Goal: Task Accomplishment & Management: Complete application form

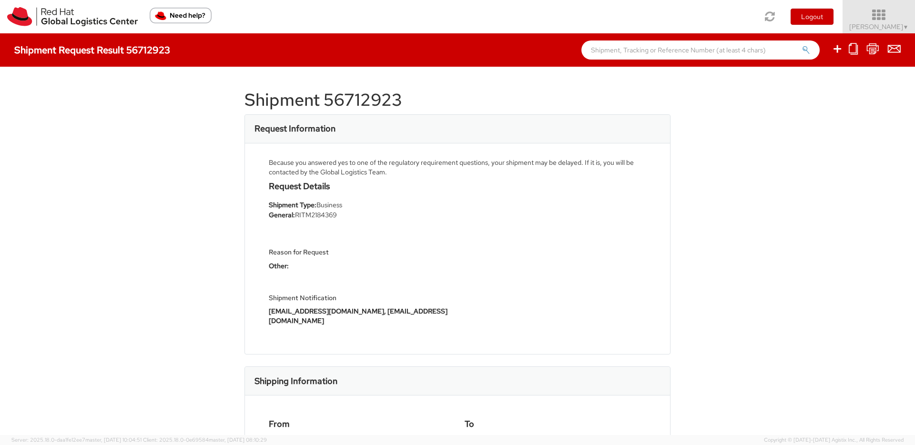
click at [897, 10] on icon at bounding box center [878, 15] width 83 height 13
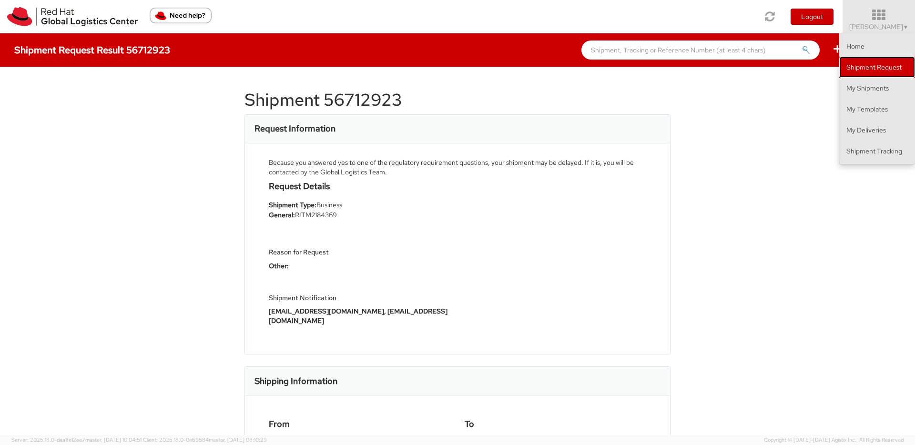
click at [870, 73] on link "Shipment Request" at bounding box center [877, 67] width 76 height 21
select select
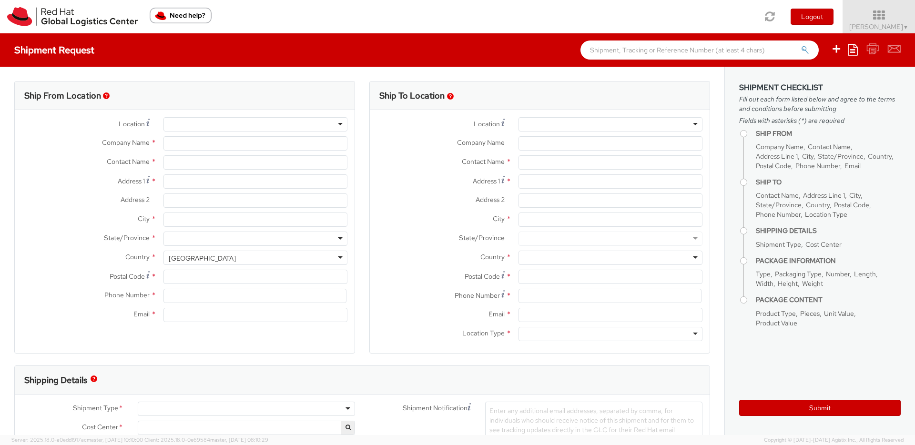
select select "850"
select select
type input "Red Hat Czech s.r.o."
type input "[PERSON_NAME]"
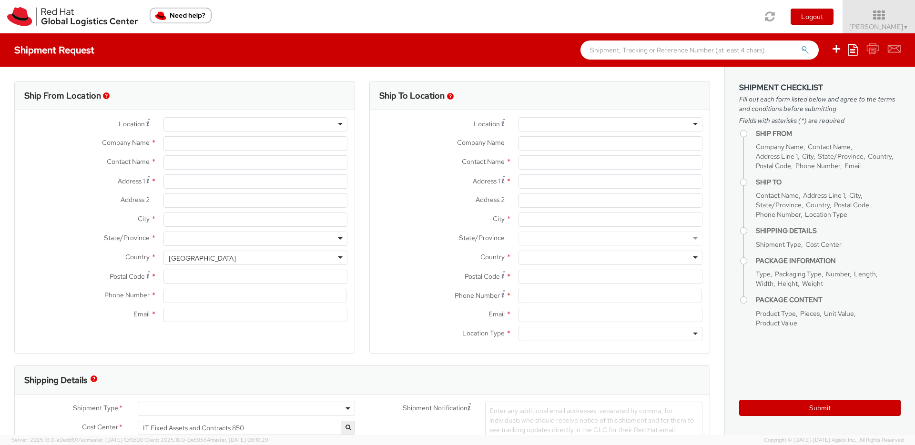
type input "Purkynova 647/111"
type input "[GEOGRAPHIC_DATA]"
type input "621 00"
type input "420 532 294 555"
type input "[EMAIL_ADDRESS][DOMAIN_NAME]"
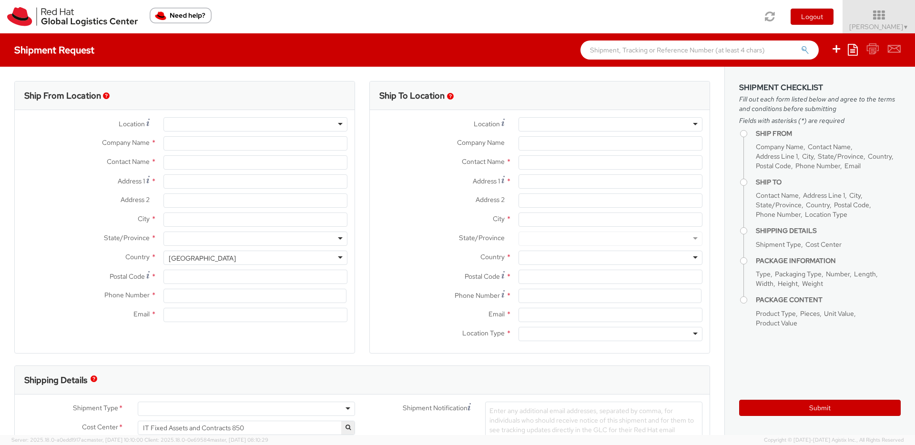
select select "CM"
select select "KGS"
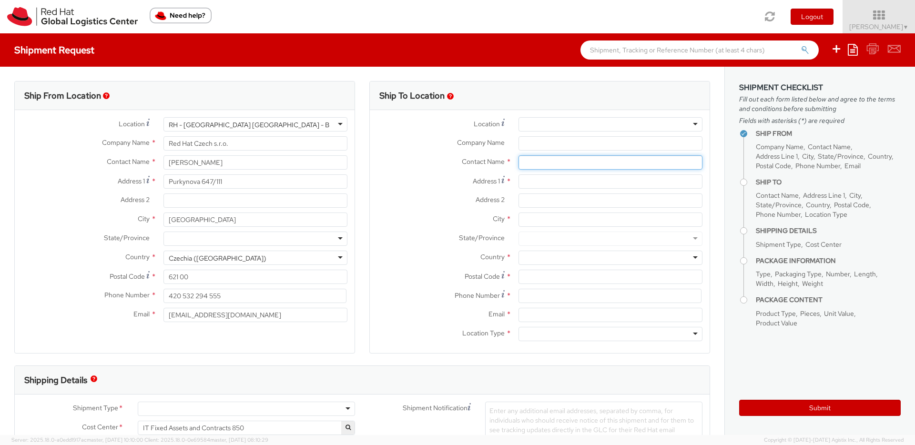
click at [542, 164] on input "text" at bounding box center [610, 162] width 184 height 14
paste input "[PERSON_NAME]"
type input "[PERSON_NAME]"
click at [427, 192] on div "Address 1 *" at bounding box center [540, 183] width 340 height 19
click at [552, 338] on div at bounding box center [610, 334] width 184 height 14
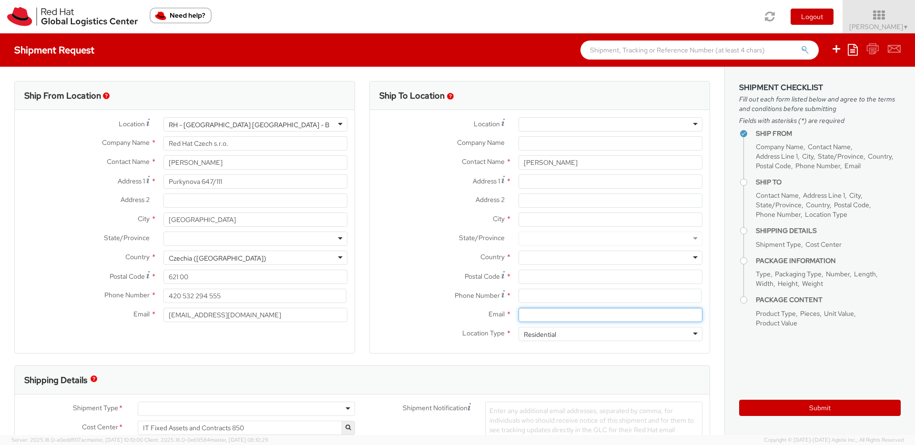
click at [537, 315] on input "Email *" at bounding box center [610, 315] width 184 height 14
paste input "[EMAIL_ADDRESS][DOMAIN_NAME]"
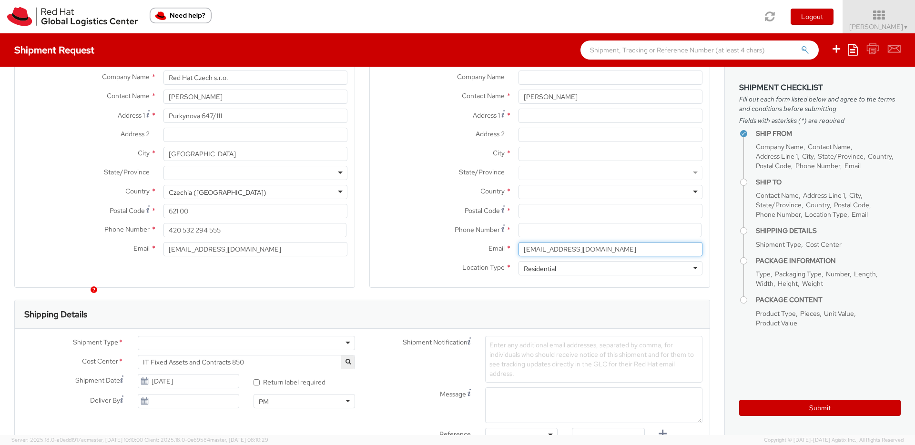
scroll to position [90, 0]
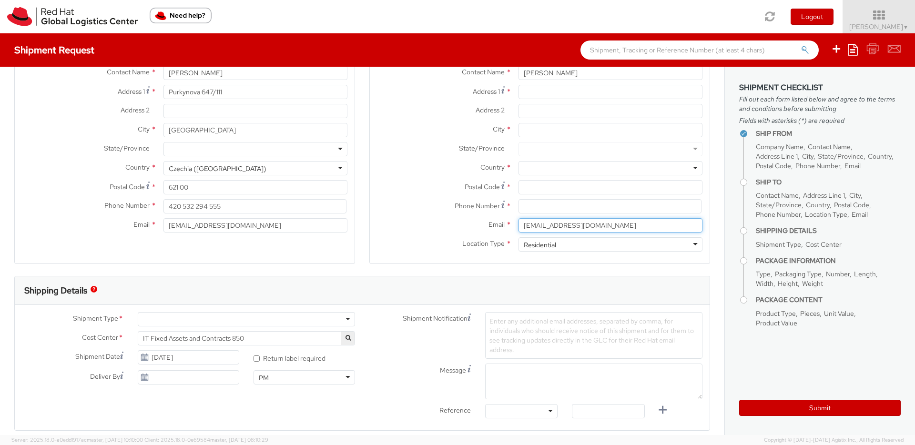
type input "[EMAIL_ADDRESS][DOMAIN_NAME]"
click at [528, 323] on span "Enter any additional email addresses, separated by comma, for individuals who s…" at bounding box center [591, 335] width 204 height 37
paste input "[EMAIL_ADDRESS][DOMAIN_NAME]"
type input "[EMAIL_ADDRESS][DOMAIN_NAME]"
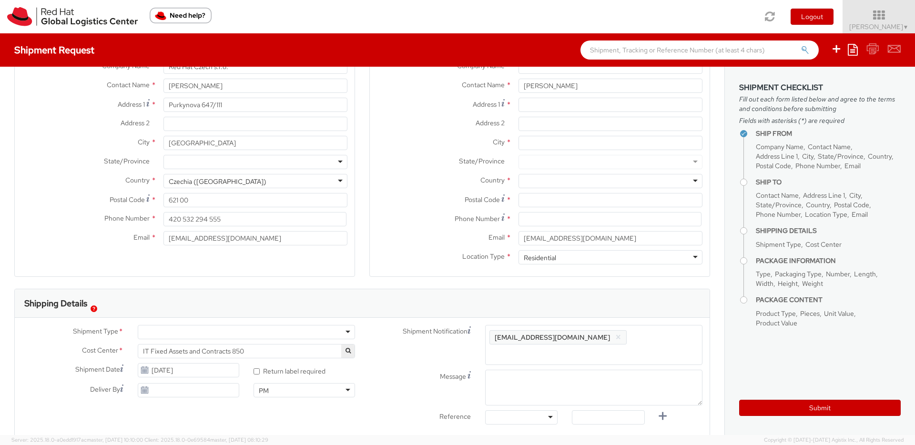
scroll to position [0, 0]
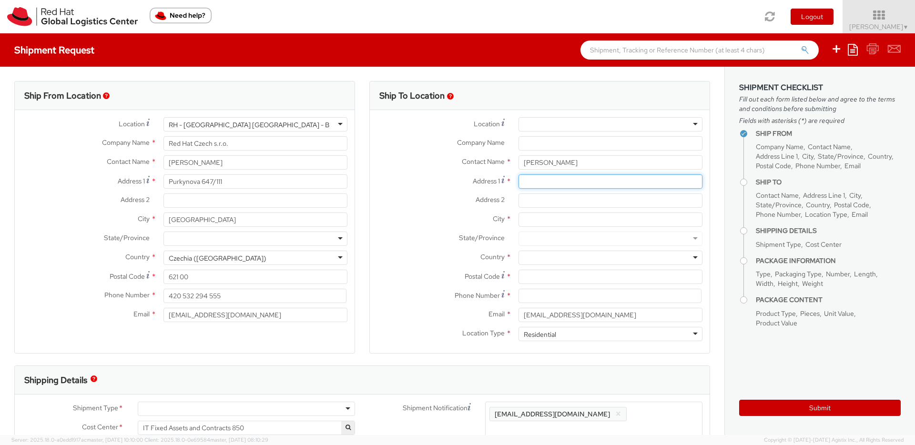
click at [536, 185] on input "Address 1 *" at bounding box center [610, 181] width 184 height 14
paste input "[STREET_ADDRESS]"
type input "[STREET_ADDRESS]"
click at [531, 280] on input "Postal Code *" at bounding box center [610, 277] width 184 height 14
paste input "64285"
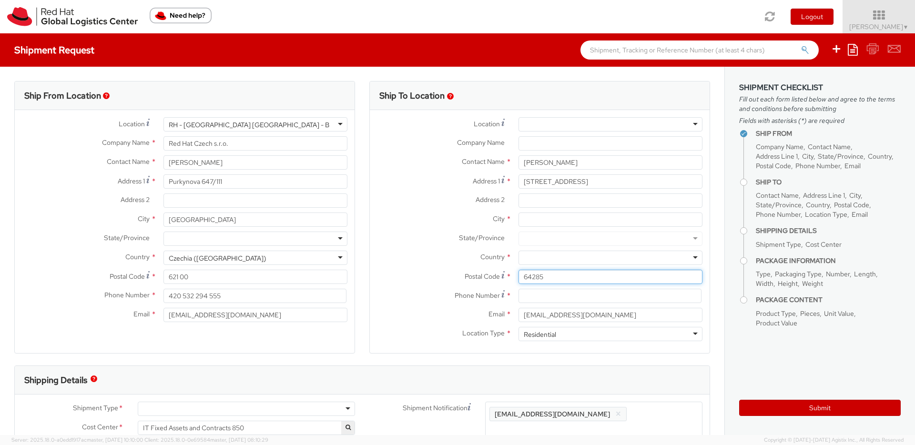
type input "64285"
click at [534, 218] on input "City *" at bounding box center [610, 220] width 184 height 14
paste input "[GEOGRAPHIC_DATA]"
type input "[GEOGRAPHIC_DATA]"
click at [528, 259] on div at bounding box center [610, 258] width 184 height 14
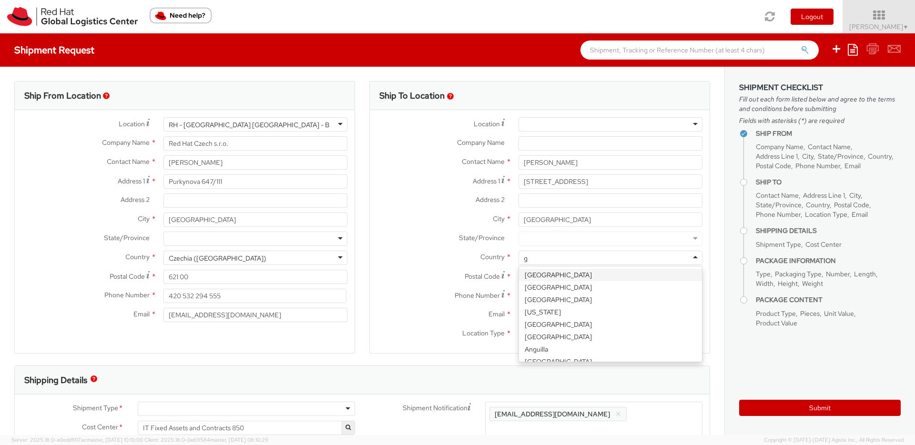
scroll to position [420, 0]
type input "ger"
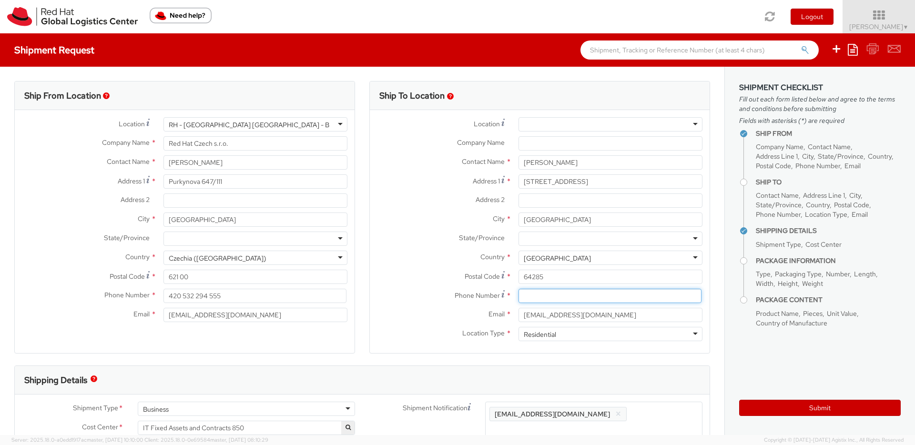
click at [538, 295] on input at bounding box center [609, 296] width 183 height 14
paste input "[PHONE_NUMBER]"
type input "[PHONE_NUMBER]"
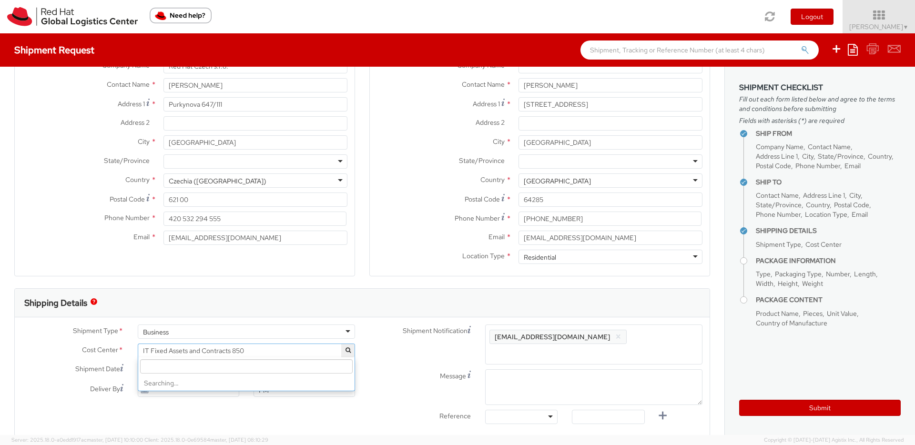
drag, startPoint x: 268, startPoint y: 349, endPoint x: 126, endPoint y: 348, distance: 141.5
click at [126, 348] on div "Cost Center * IT Fixed Assets and Contracts 850 IT Fixed Assets and Contracts 8…" at bounding box center [188, 351] width 347 height 14
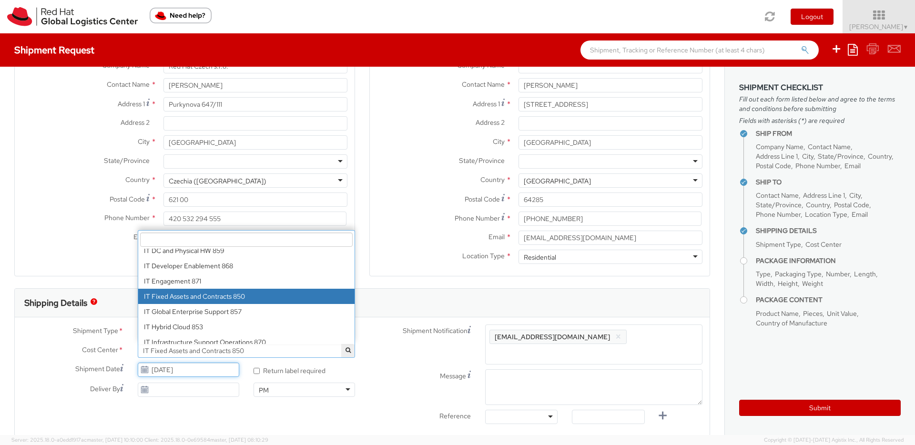
click at [162, 365] on input "[DATE]" at bounding box center [188, 370] width 101 height 14
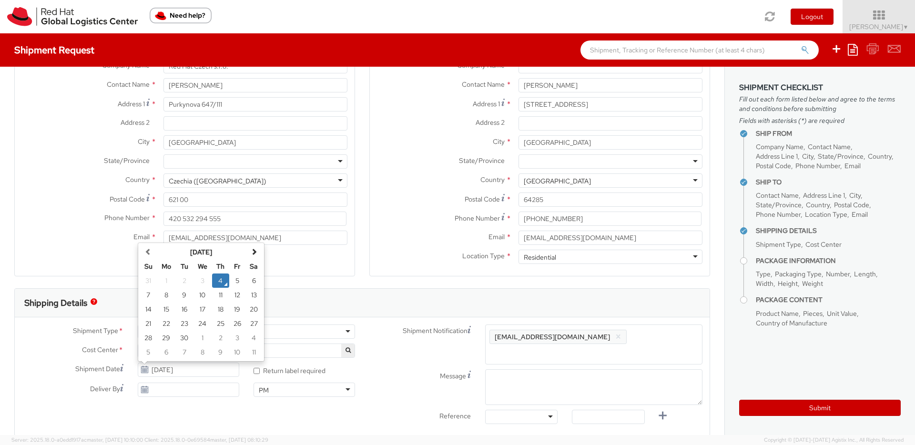
click at [292, 327] on div "Business" at bounding box center [246, 331] width 217 height 14
click at [214, 348] on div "Shipment Type * Business Business Business Cost Center * IT Fixed Assets and Co…" at bounding box center [188, 362] width 347 height 77
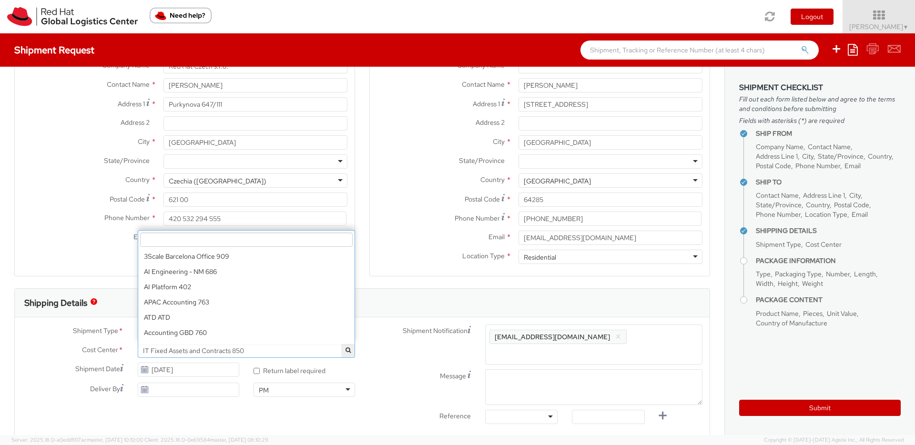
click at [257, 354] on span "IT Fixed Assets and Contracts 850" at bounding box center [246, 350] width 207 height 9
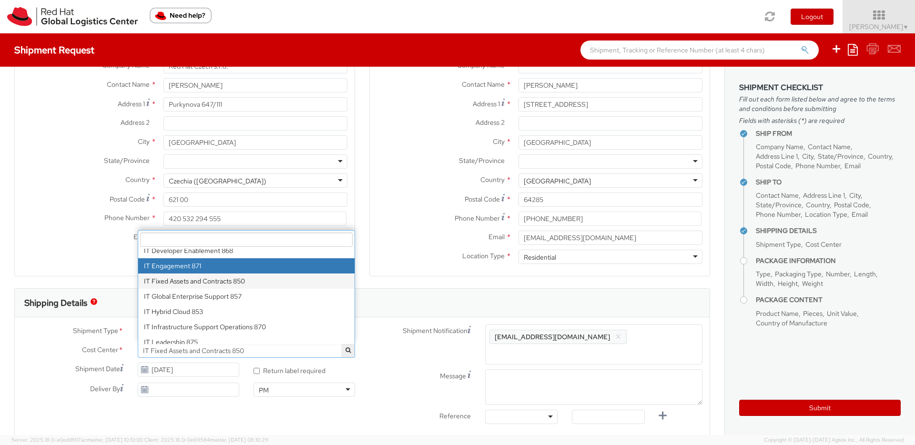
click at [195, 242] on input "search" at bounding box center [246, 240] width 213 height 14
paste input "EMEA.ENG Openshift Initiative.706"
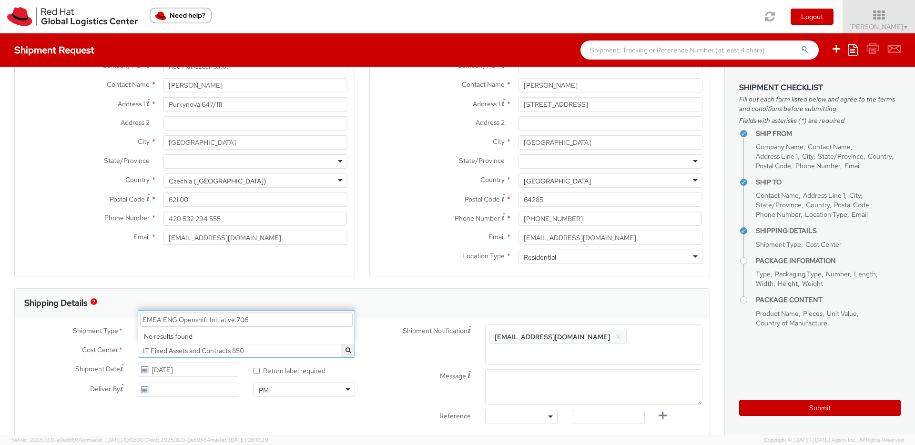
click at [236, 321] on input "EMEA.ENG Openshift Initiative.706" at bounding box center [246, 320] width 213 height 14
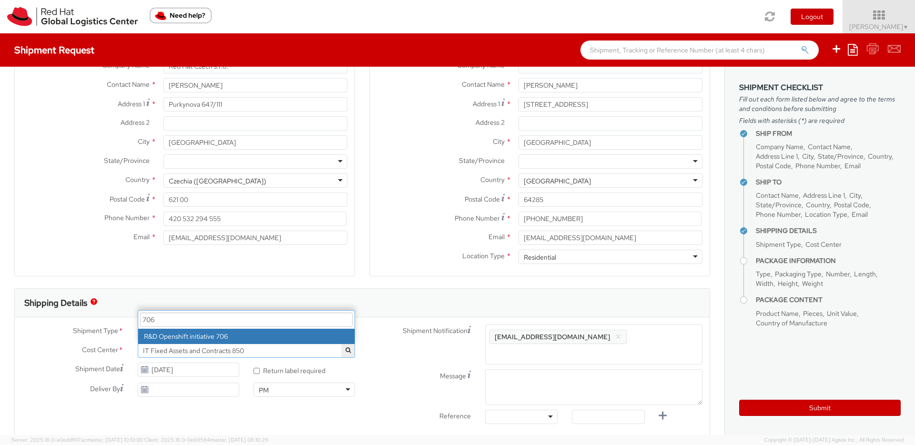
type input "706"
select select "706"
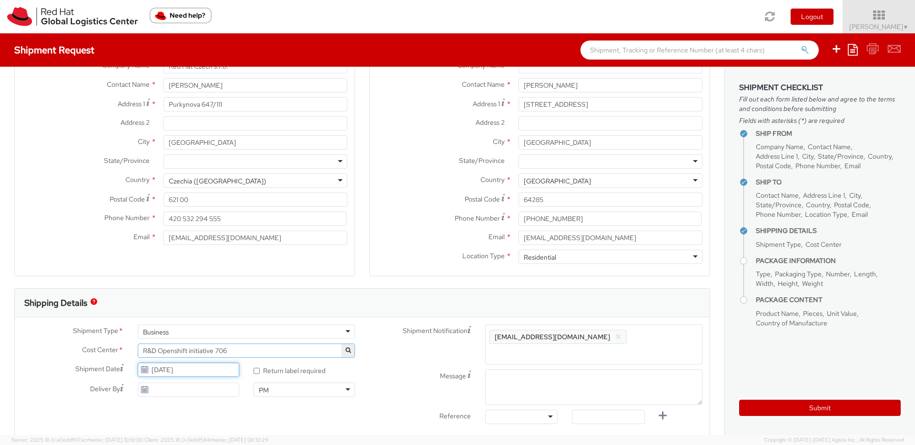
click at [194, 373] on input "[DATE]" at bounding box center [188, 370] width 101 height 14
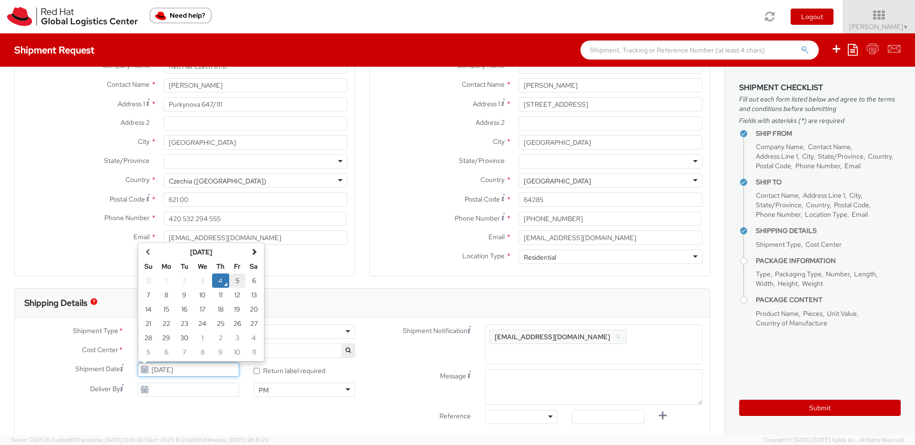
click at [236, 281] on td "5" at bounding box center [237, 280] width 17 height 14
type input "[DATE]"
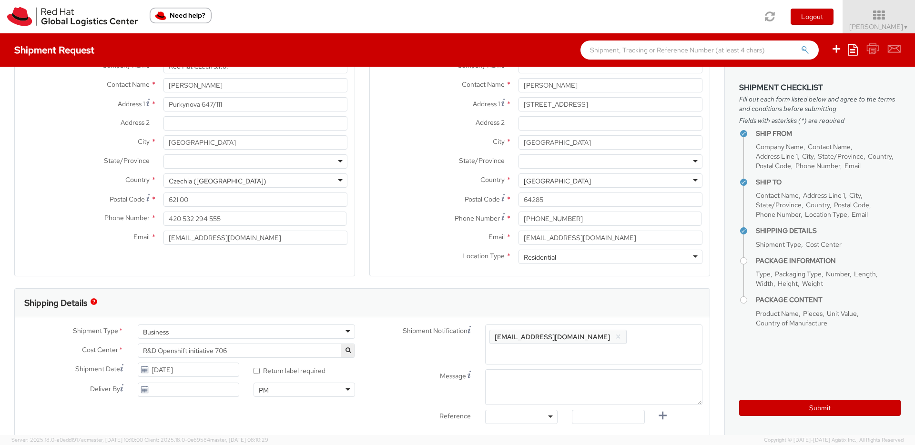
click at [608, 339] on span "Enter any additional email addresses, separated by comma, for individuals who s…" at bounding box center [593, 350] width 209 height 38
paste input "[EMAIL_ADDRESS][DOMAIN_NAME]"
type input "[EMAIL_ADDRESS][DOMAIN_NAME]"
paste input "[EMAIL_ADDRESS][DOMAIN_NAME]"
type input "[EMAIL_ADDRESS][DOMAIN_NAME]"
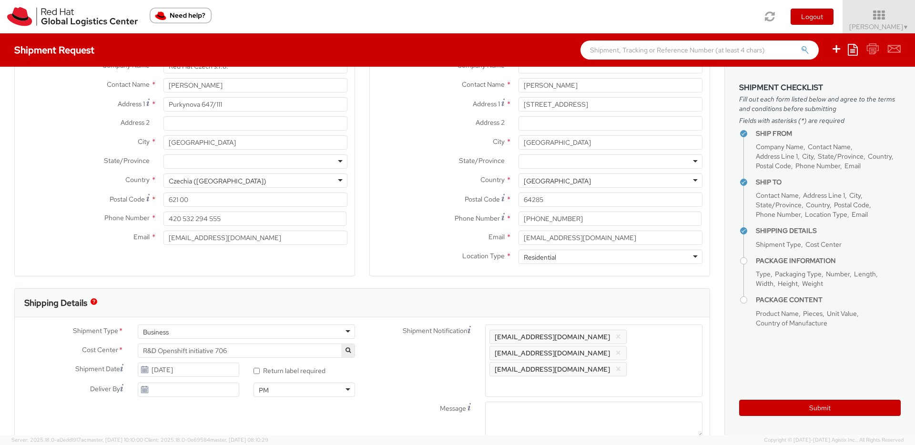
paste input "[EMAIL_ADDRESS][DOMAIN_NAME]"
type input "[EMAIL_ADDRESS][DOMAIN_NAME]"
paste input "[EMAIL_ADDRESS][DOMAIN_NAME]"
type input "[EMAIL_ADDRESS][DOMAIN_NAME]"
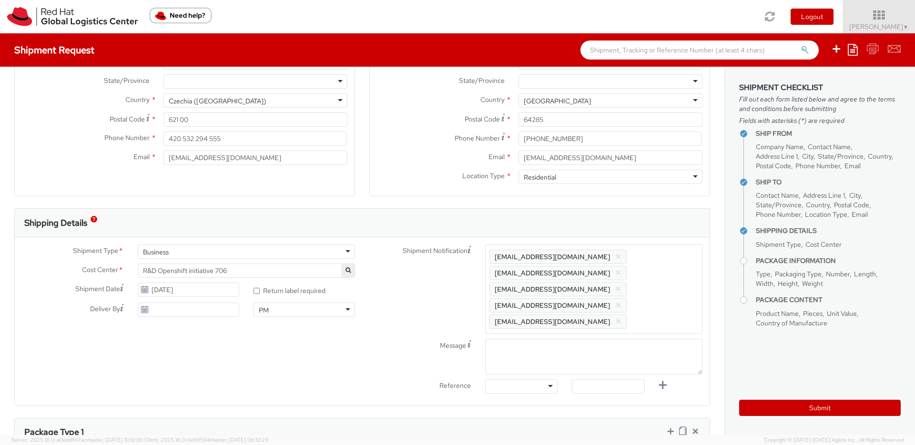
scroll to position [160, 0]
click at [511, 377] on div at bounding box center [521, 384] width 72 height 14
click at [597, 377] on input "text" at bounding box center [608, 384] width 72 height 14
paste input "TASK2260624"
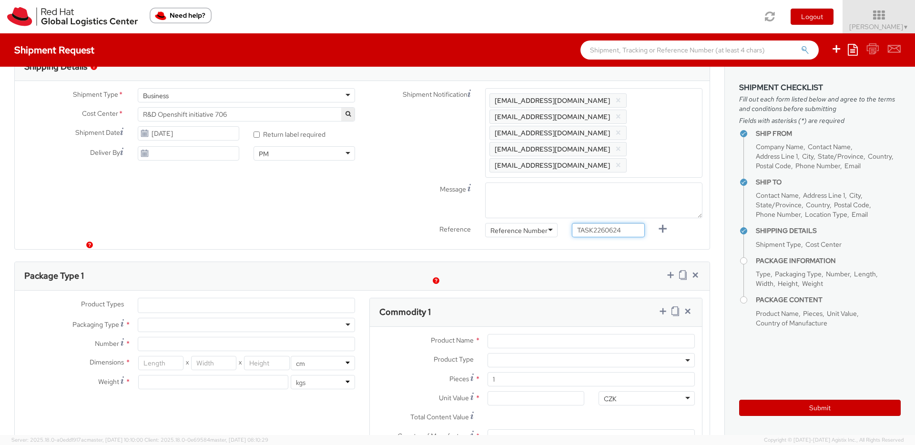
scroll to position [317, 0]
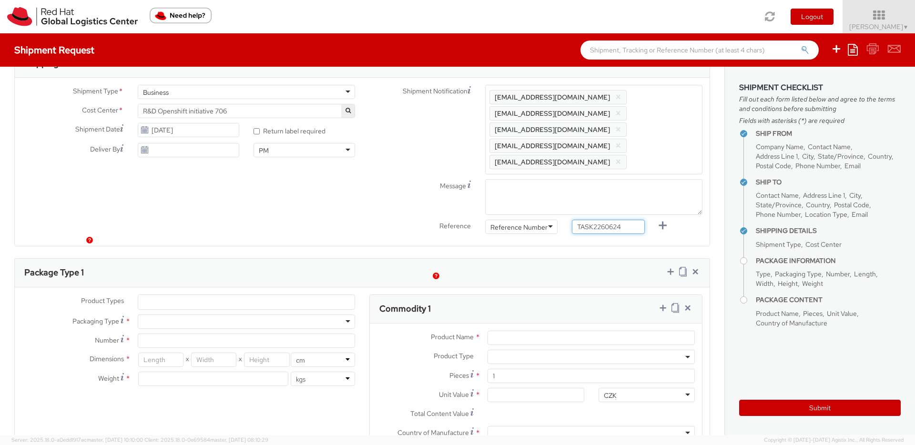
type input "TASK2260624"
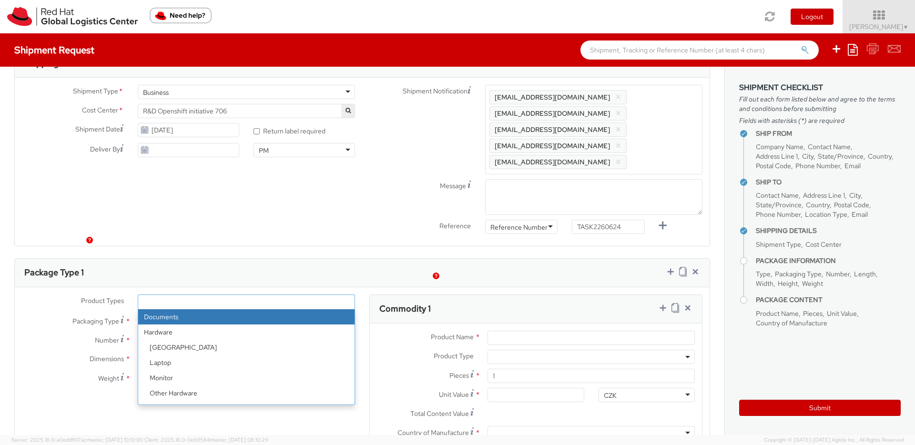
click at [173, 295] on ul at bounding box center [246, 302] width 216 height 14
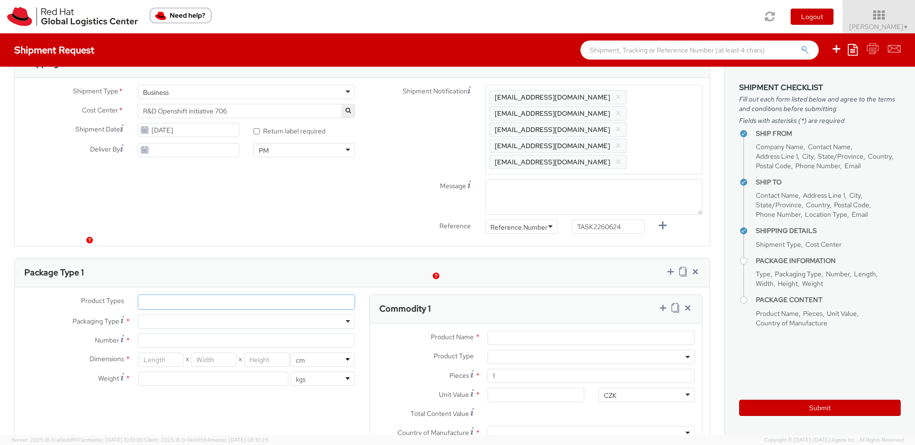
click at [184, 295] on ul at bounding box center [246, 302] width 216 height 14
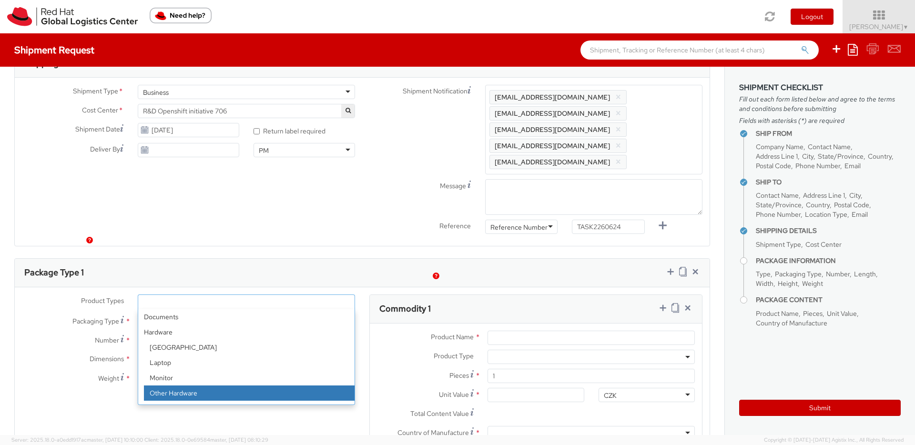
select select "HARD_OTHER"
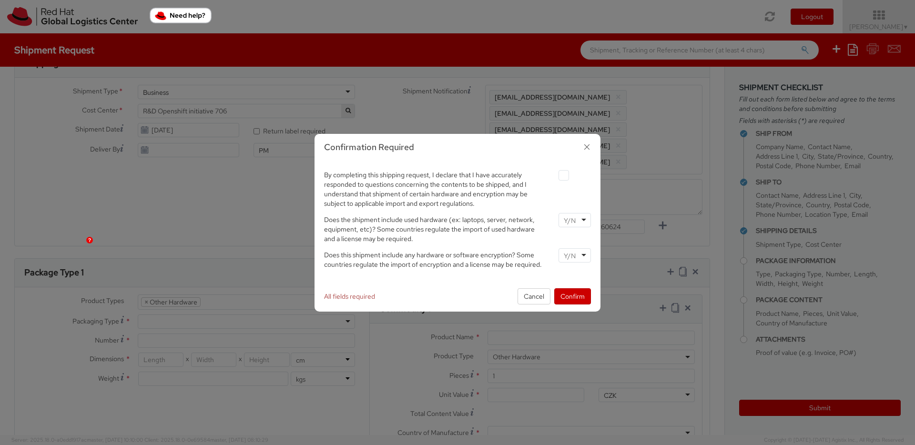
click at [563, 175] on label at bounding box center [563, 175] width 10 height 10
click at [556, 175] on input "checkbox" at bounding box center [552, 175] width 6 height 6
checkbox input "true"
click at [569, 217] on input "select-one" at bounding box center [571, 221] width 14 height 10
click at [568, 257] on input "select-one" at bounding box center [571, 256] width 14 height 10
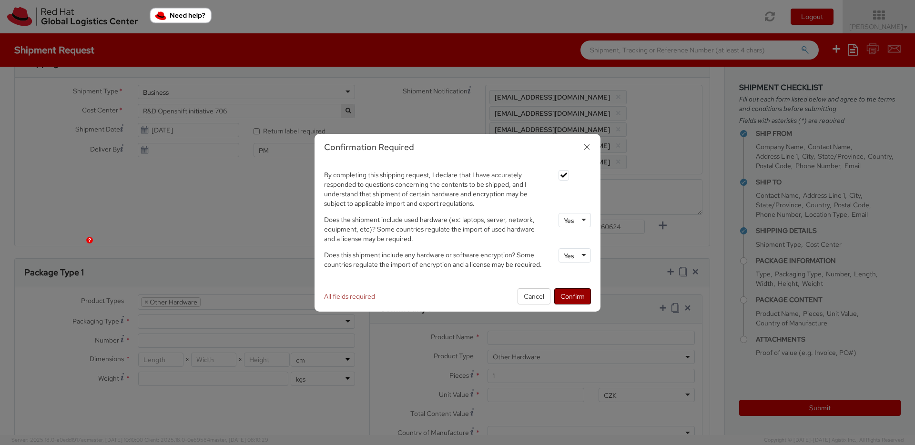
drag, startPoint x: 571, startPoint y: 294, endPoint x: 534, endPoint y: 296, distance: 37.2
click at [571, 294] on button "Confirm" at bounding box center [572, 296] width 37 height 16
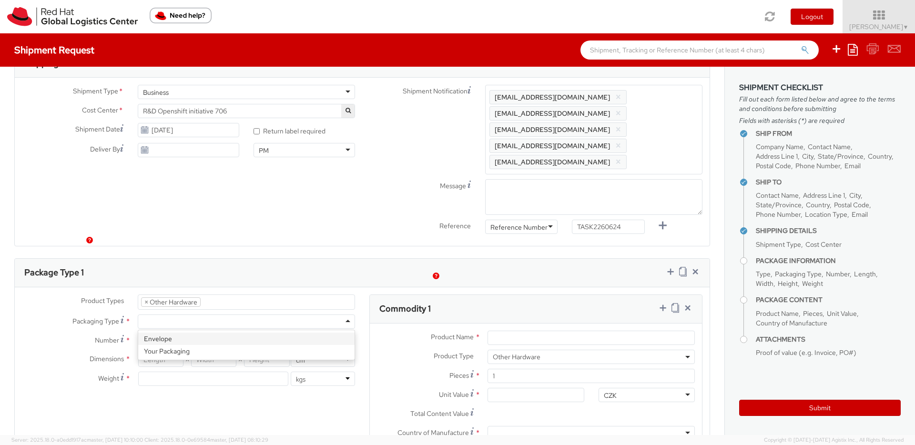
click at [210, 314] on div at bounding box center [246, 321] width 217 height 14
type input "1"
type input "24.13"
type input "31.75"
type input "0.64"
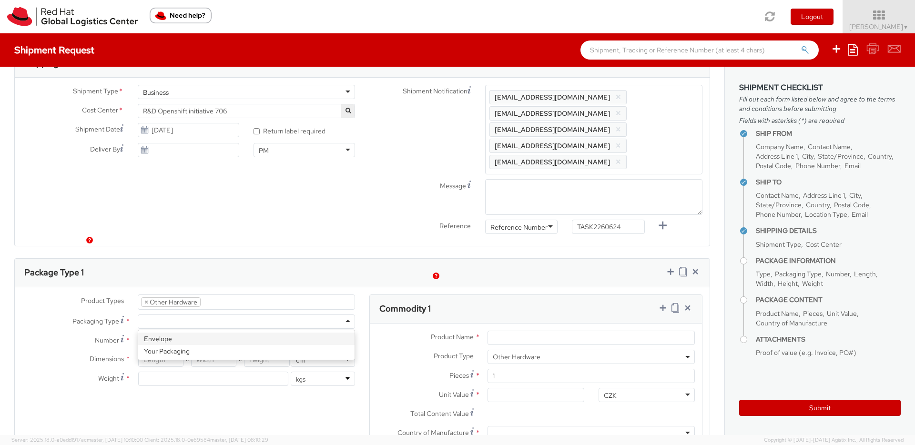
type input "0.5"
drag, startPoint x: 187, startPoint y: 305, endPoint x: 178, endPoint y: 304, distance: 9.6
click at [160, 334] on input "1" at bounding box center [246, 341] width 217 height 14
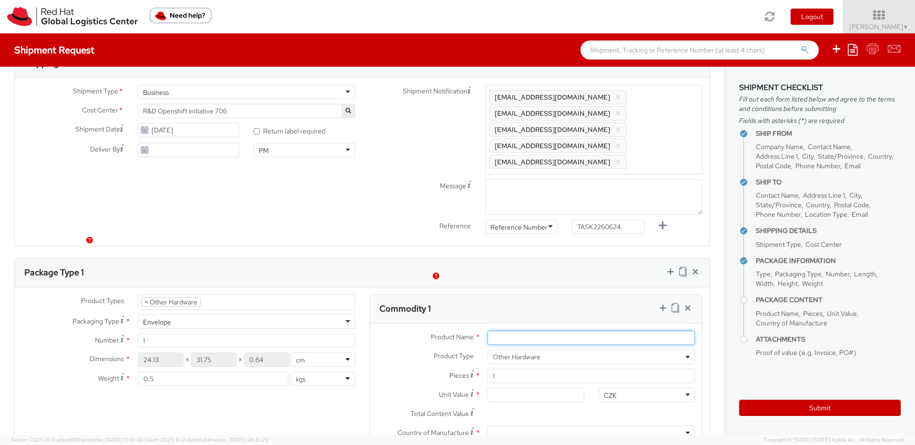
click at [522, 331] on input "Product Name *" at bounding box center [590, 338] width 207 height 14
paste input "Authentication"
click at [565, 331] on input "Gemalto Tocken Authentication" at bounding box center [590, 338] width 207 height 14
click at [522, 331] on input "Gemalto Tocken Authentication" at bounding box center [590, 338] width 207 height 14
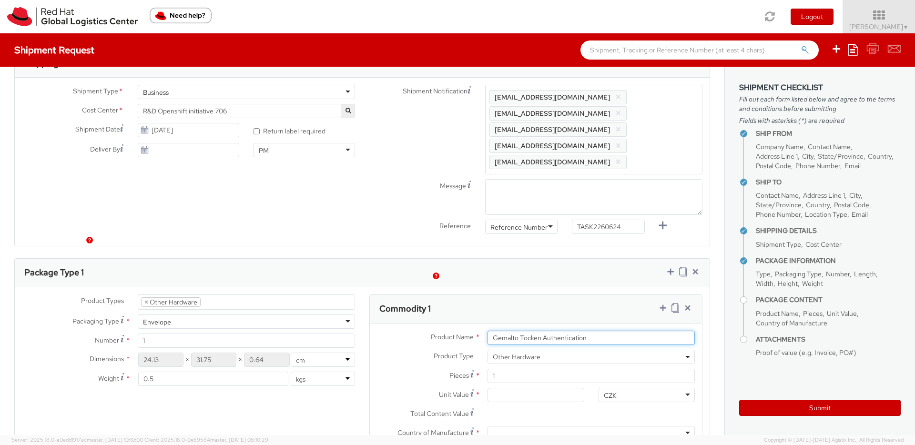
paste input "Authentication"
click at [612, 331] on input "Gemalto TAuthentication [PERSON_NAME] Authentication" at bounding box center [590, 338] width 207 height 14
drag, startPoint x: 650, startPoint y: 306, endPoint x: 572, endPoint y: 306, distance: 78.1
click at [572, 331] on input "Gemalto TAuthentication [PERSON_NAME] Authentication" at bounding box center [590, 338] width 207 height 14
click at [523, 331] on input "Gemalto TAuthentication" at bounding box center [590, 338] width 207 height 14
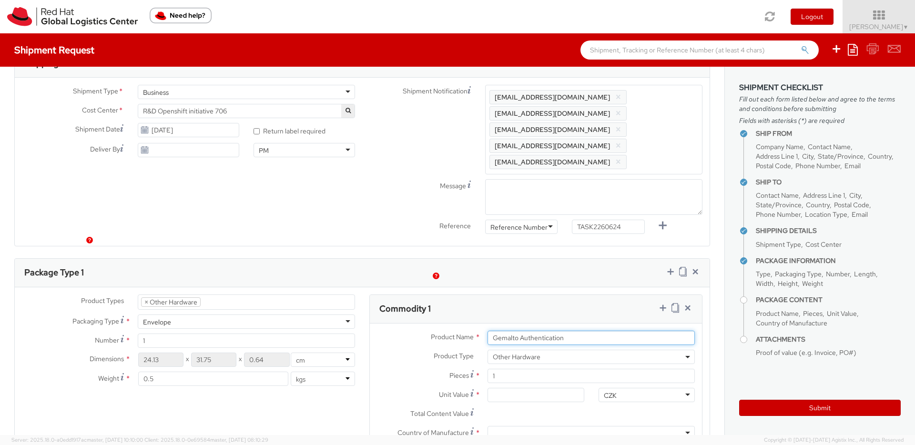
drag, startPoint x: 571, startPoint y: 305, endPoint x: 576, endPoint y: 306, distance: 4.9
click at [572, 331] on input "Gemalto Authentication" at bounding box center [590, 338] width 207 height 14
paste input "Token"
type input "Gemalto Authentication [GEOGRAPHIC_DATA]"
click at [516, 388] on input "Unit Value *" at bounding box center [535, 395] width 96 height 14
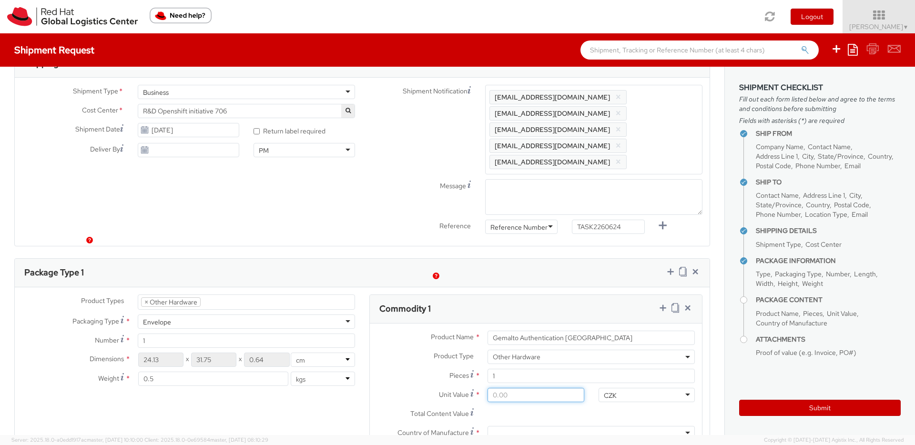
type input "2.00"
type input "20.00"
type input "200.00"
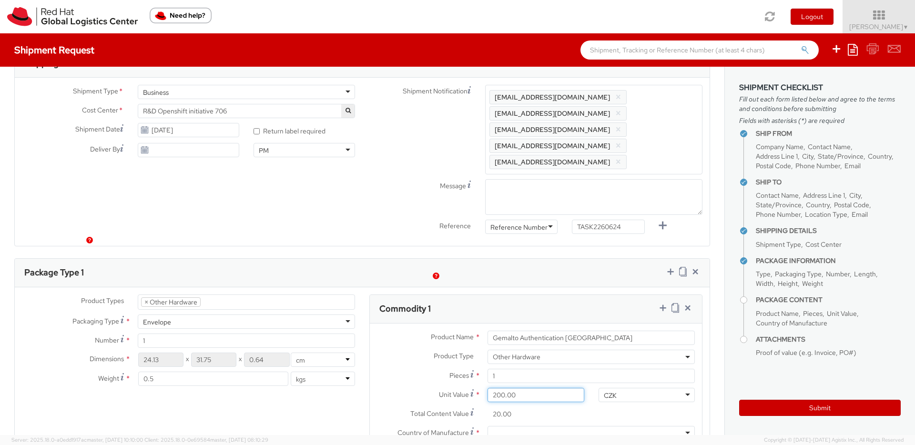
type input "200.00"
click at [632, 388] on div "CZK" at bounding box center [646, 395] width 96 height 14
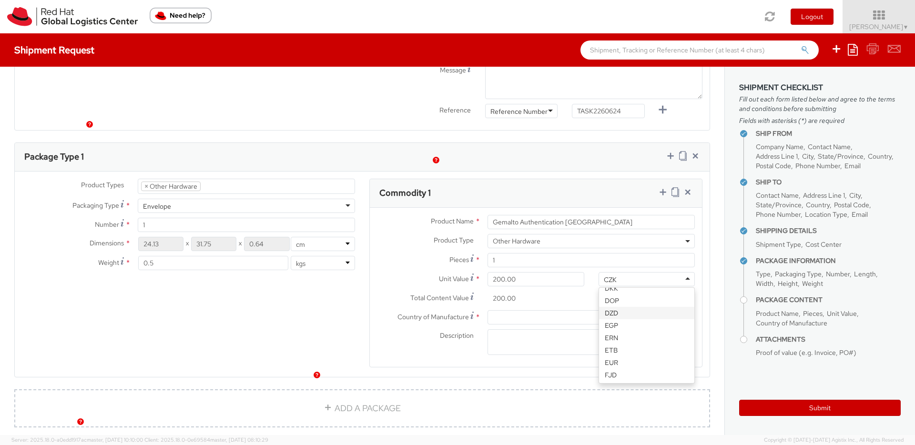
scroll to position [507, 0]
click at [499, 310] on div at bounding box center [590, 317] width 207 height 14
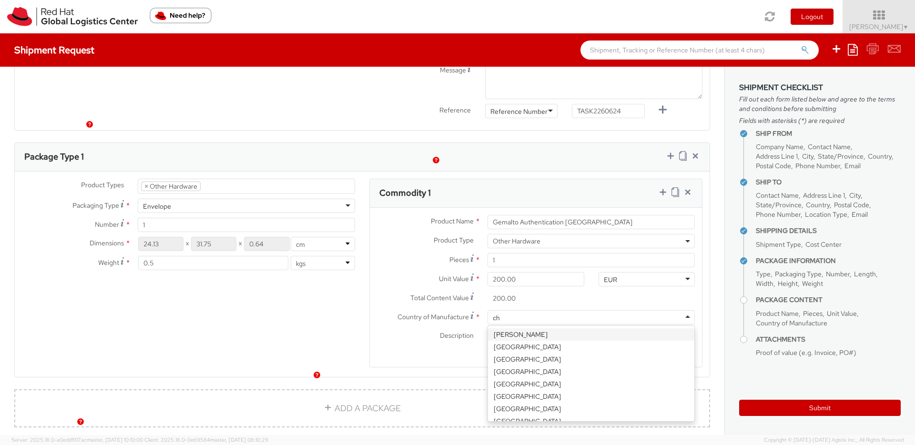
type input "chi"
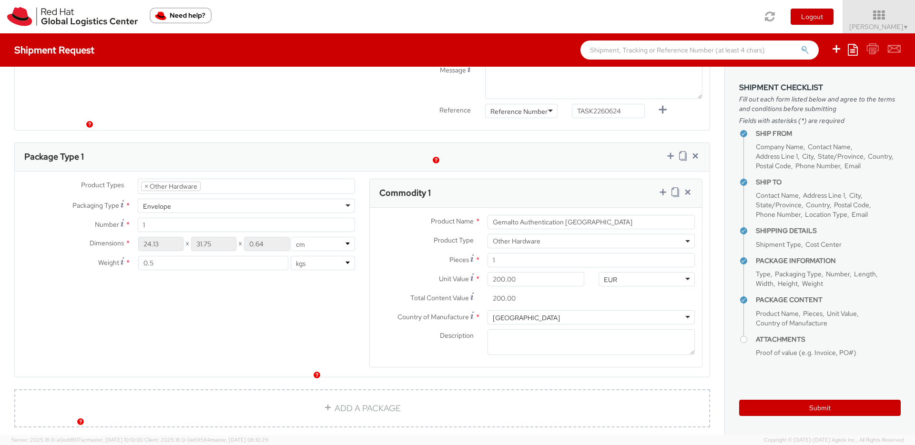
scroll to position [0, 0]
click at [503, 329] on textarea "Description *" at bounding box center [590, 342] width 207 height 26
drag, startPoint x: 597, startPoint y: 189, endPoint x: 464, endPoint y: 187, distance: 133.4
click at [464, 215] on div "Product Name * Gemalto Authentication [GEOGRAPHIC_DATA]" at bounding box center [536, 222] width 332 height 14
click at [507, 329] on textarea "Description *" at bounding box center [590, 342] width 207 height 26
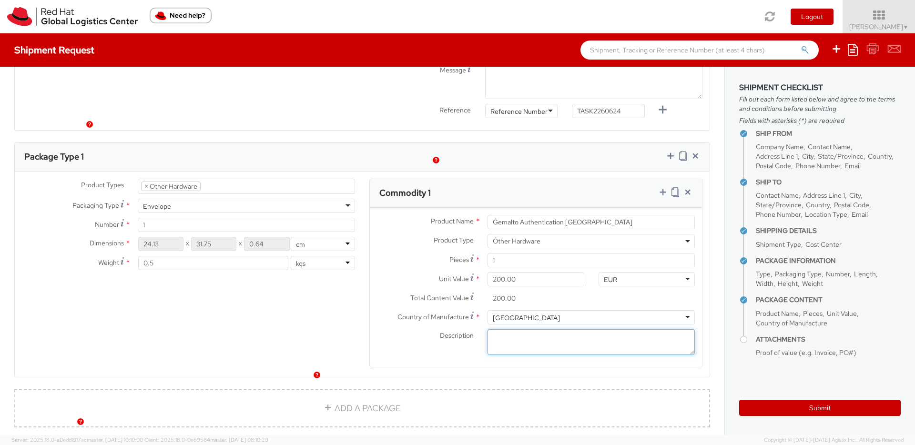
paste textarea "Gemalto Authentication [GEOGRAPHIC_DATA]"
paste textarea "**Not restricted"
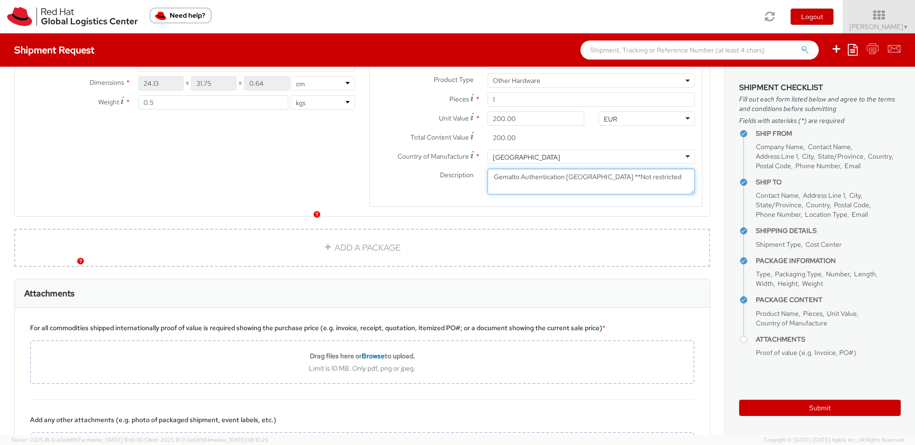
scroll to position [600, 0]
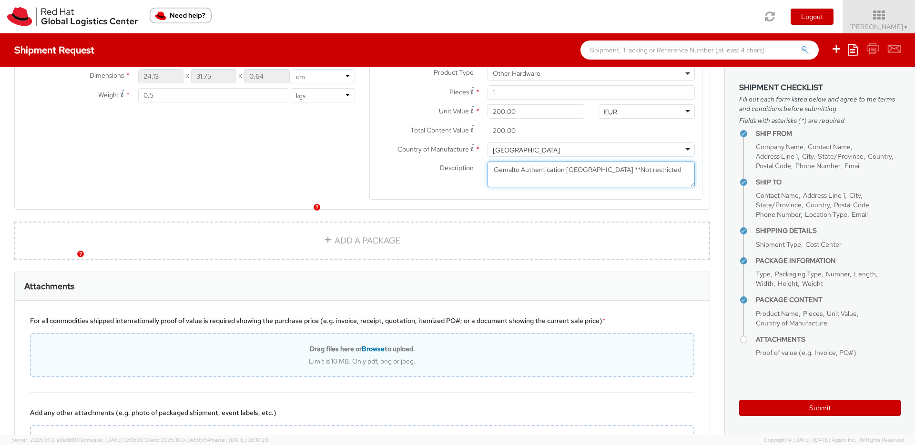
type textarea "Gemalto Authentication [GEOGRAPHIC_DATA] **Not restricted"
click at [469, 357] on div "Limit is 10 MB. Only pdf, png or jpeg." at bounding box center [362, 361] width 662 height 9
type input "C:\fakepath\2025090492632154_392ADD6F.pdf"
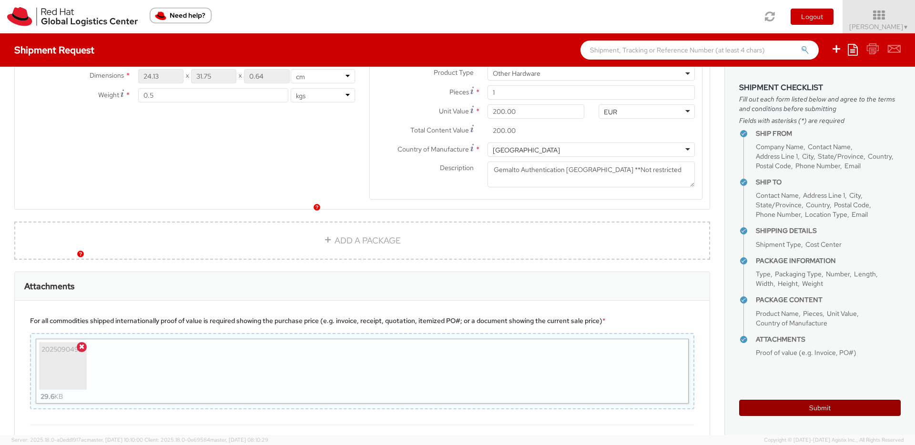
click at [783, 407] on button "Submit" at bounding box center [820, 408] width 162 height 16
type input "[PERSON_NAME]"
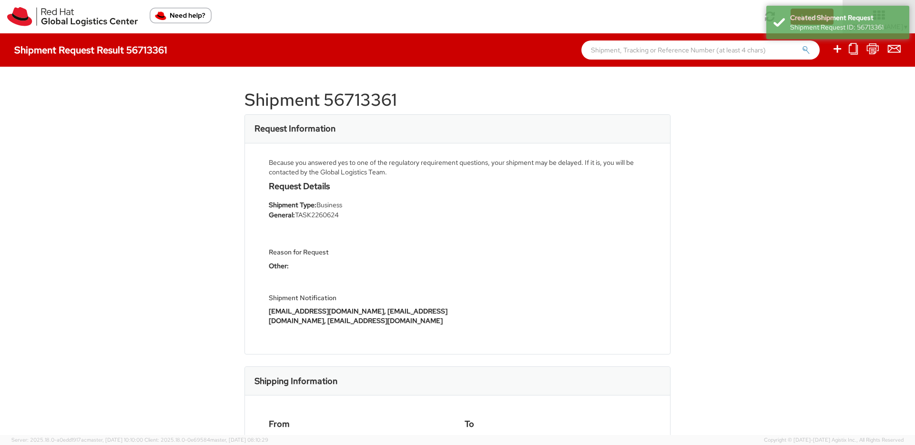
click at [362, 103] on h1 "Shipment 56713361" at bounding box center [457, 100] width 426 height 19
copy h1 "56713361"
